Goal: Navigation & Orientation: Go to known website

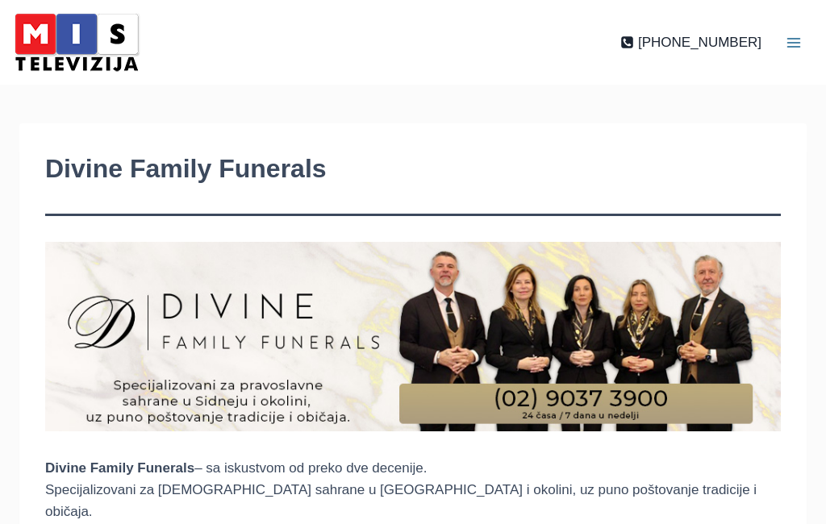
click at [63, 36] on img at bounding box center [76, 42] width 137 height 69
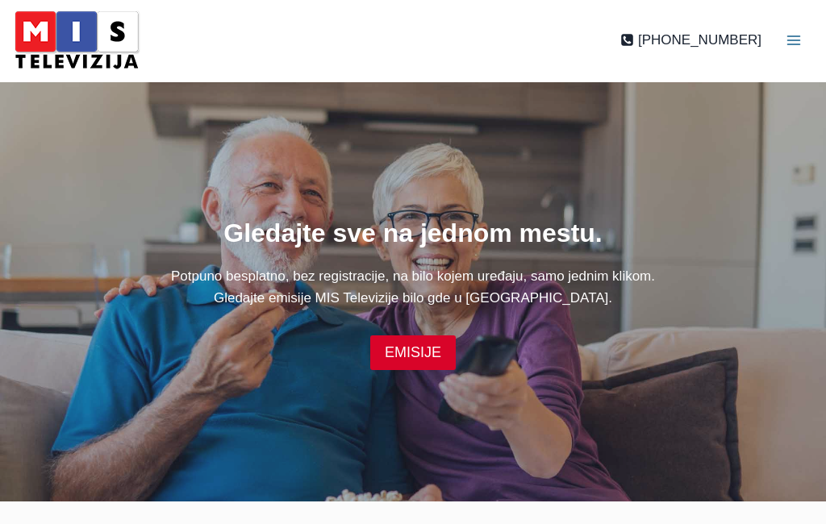
scroll to position [3, 0]
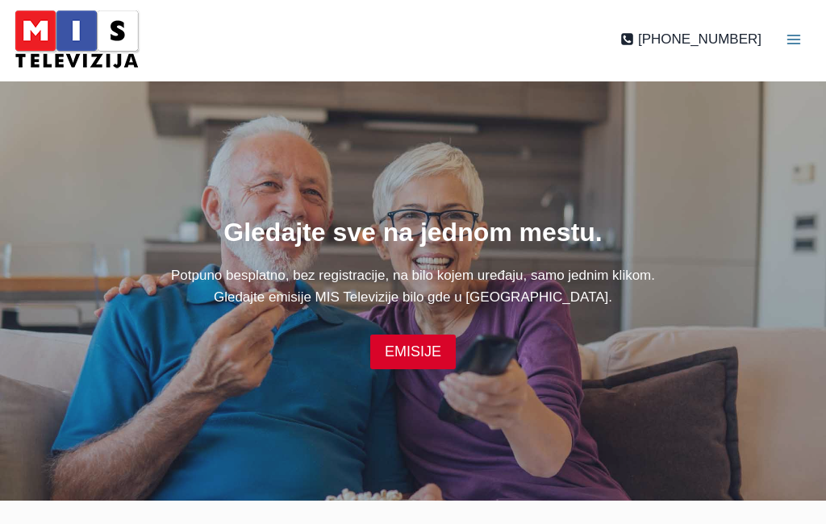
click at [813, 31] on button "Toggle Menu" at bounding box center [793, 39] width 48 height 48
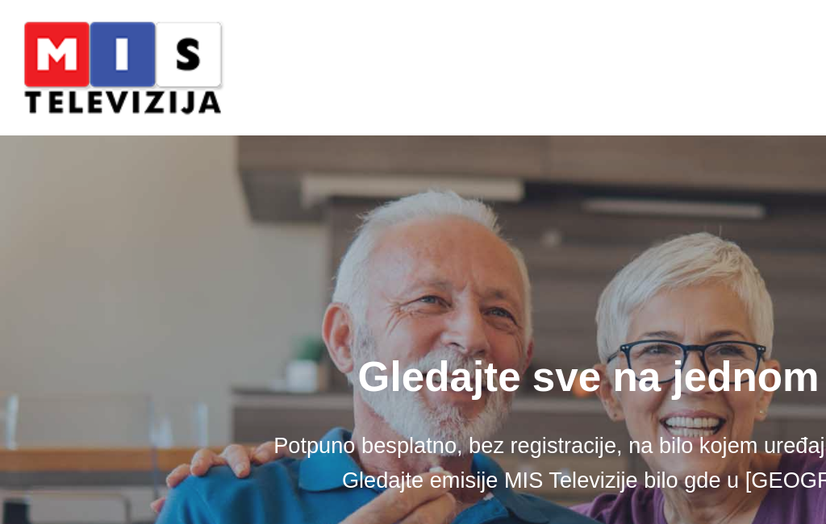
click at [769, 31] on button "Toggle Menu" at bounding box center [793, 43] width 48 height 48
click at [769, 40] on button "Toggle Menu" at bounding box center [793, 43] width 48 height 48
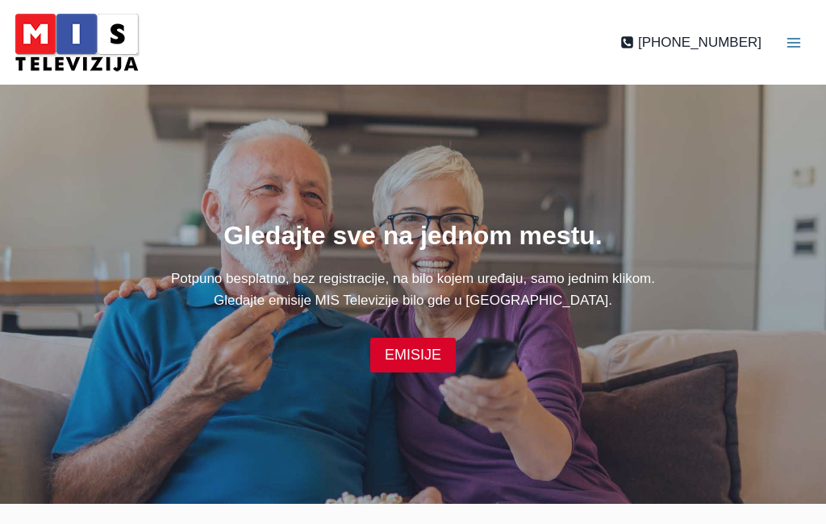
click at [92, 35] on img at bounding box center [76, 42] width 137 height 69
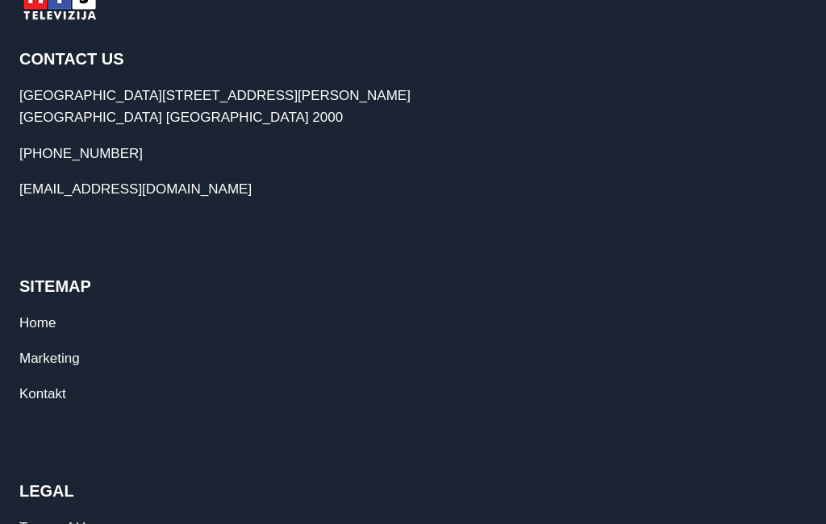
scroll to position [968, 0]
click at [69, 23] on img at bounding box center [59, 3] width 81 height 40
click at [64, 23] on img at bounding box center [59, 3] width 81 height 40
click at [60, 23] on img at bounding box center [59, 3] width 81 height 40
click at [80, 23] on img at bounding box center [59, 3] width 81 height 40
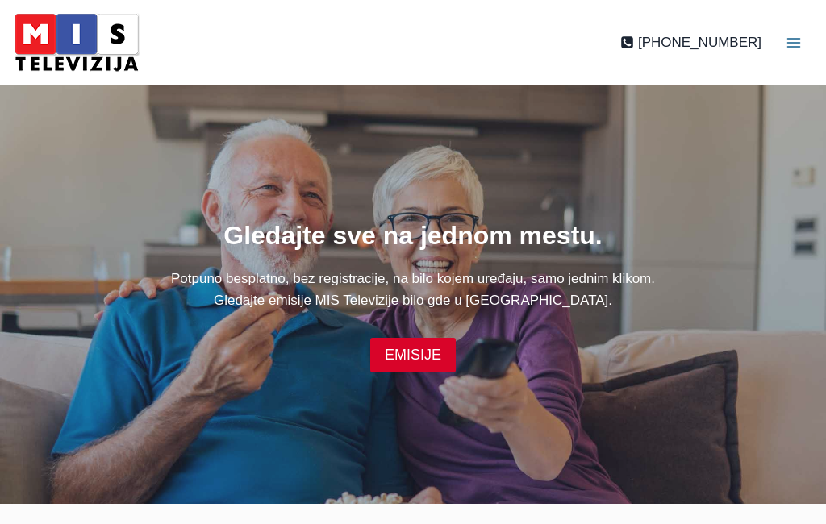
scroll to position [0, 0]
click at [63, 42] on img at bounding box center [76, 42] width 137 height 69
click at [61, 44] on img at bounding box center [76, 42] width 137 height 69
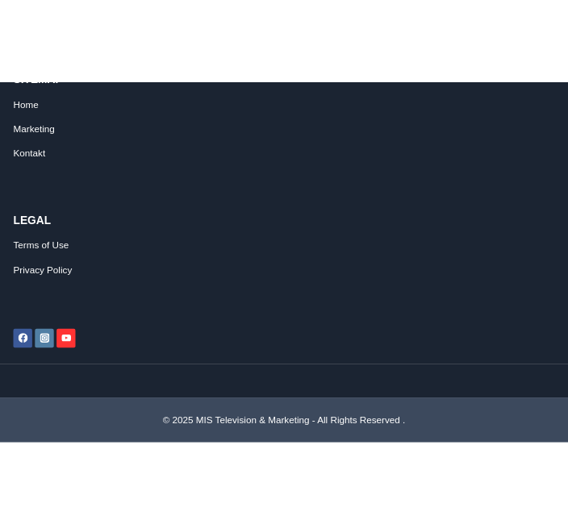
scroll to position [2510, 0]
